Goal: Task Accomplishment & Management: Use online tool/utility

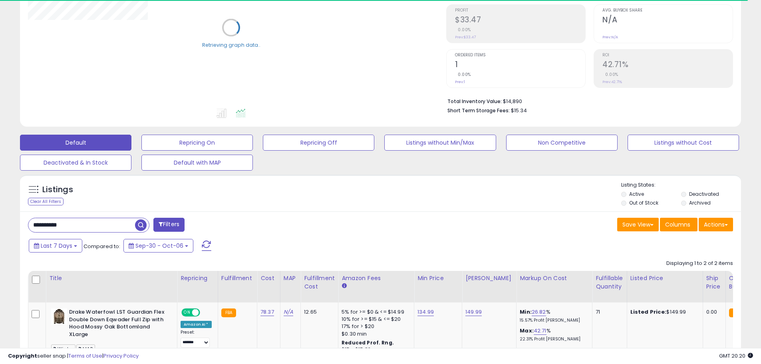
scroll to position [120, 0]
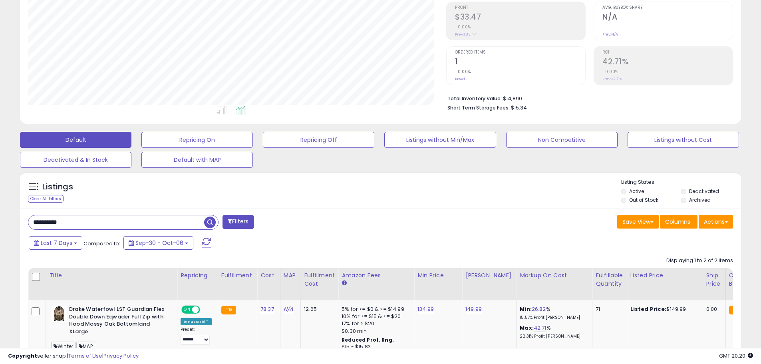
click at [99, 225] on input "**********" at bounding box center [116, 222] width 176 height 14
paste input "text"
type input "**********"
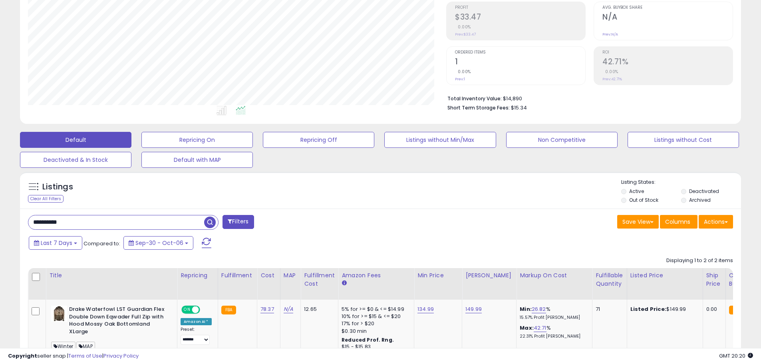
click at [213, 224] on span "button" at bounding box center [210, 222] width 12 height 12
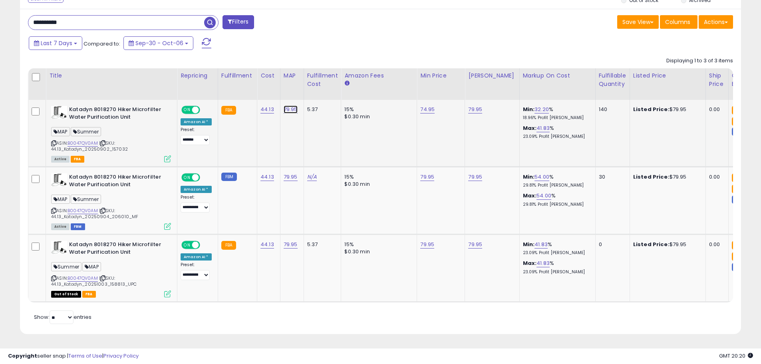
click at [289, 108] on link "79.95" at bounding box center [290, 109] width 14 height 8
click at [298, 91] on span at bounding box center [295, 89] width 5 height 5
click at [317, 91] on button "submit" at bounding box center [310, 89] width 14 height 12
click at [285, 179] on link "79.95" at bounding box center [290, 177] width 14 height 8
click at [298, 158] on span at bounding box center [295, 157] width 5 height 5
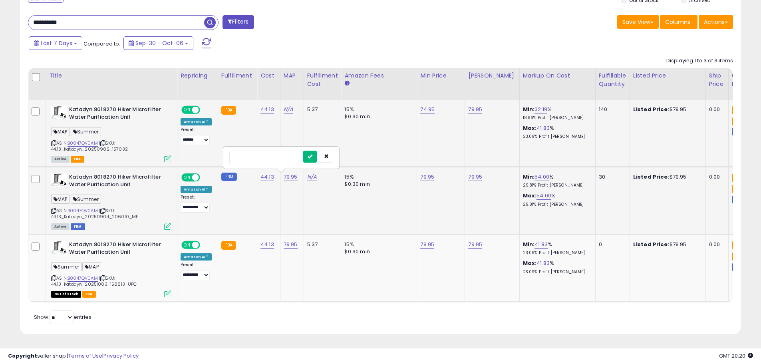
click at [316, 157] on button "submit" at bounding box center [310, 157] width 14 height 12
click at [284, 244] on link "79.95" at bounding box center [290, 244] width 14 height 8
click at [298, 223] on span at bounding box center [295, 224] width 5 height 5
click at [317, 224] on button "submit" at bounding box center [310, 224] width 14 height 12
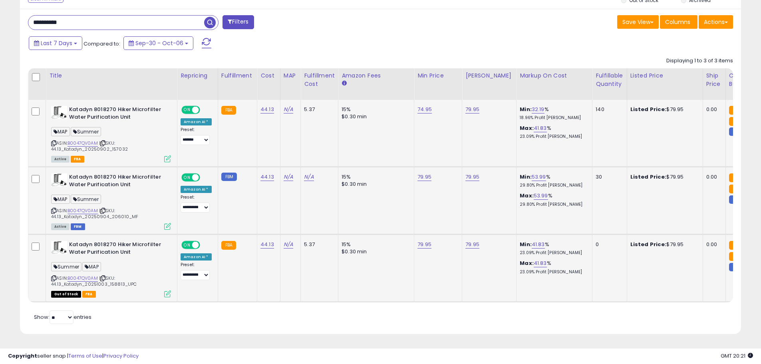
click at [88, 26] on input "**********" at bounding box center [116, 23] width 176 height 14
paste input "text"
type input "**********"
click at [212, 22] on span "button" at bounding box center [210, 23] width 12 height 12
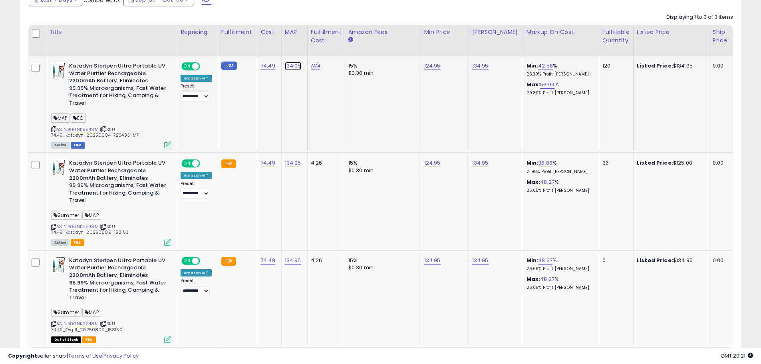
click at [289, 67] on link "134.95" at bounding box center [293, 66] width 16 height 8
click at [300, 49] on span at bounding box center [297, 46] width 5 height 5
click at [318, 48] on button "submit" at bounding box center [312, 46] width 14 height 12
click at [285, 164] on link "134.95" at bounding box center [293, 163] width 16 height 8
click at [300, 143] on span at bounding box center [297, 143] width 5 height 5
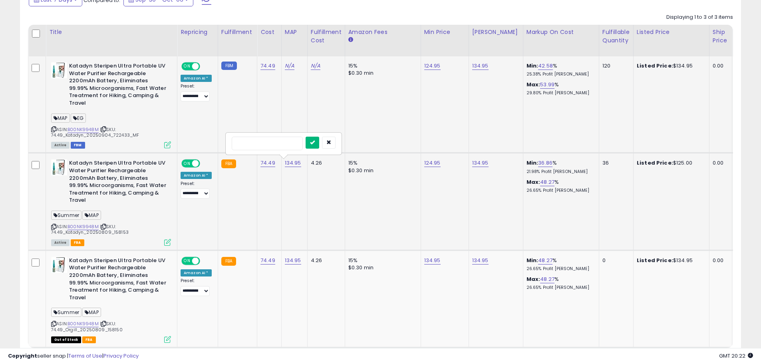
click at [318, 143] on button "submit" at bounding box center [312, 143] width 14 height 12
click at [292, 259] on link "134.95" at bounding box center [293, 260] width 16 height 8
click at [300, 241] on span at bounding box center [297, 240] width 5 height 5
click at [319, 240] on button "submit" at bounding box center [312, 240] width 14 height 12
